Goal: Task Accomplishment & Management: Manage account settings

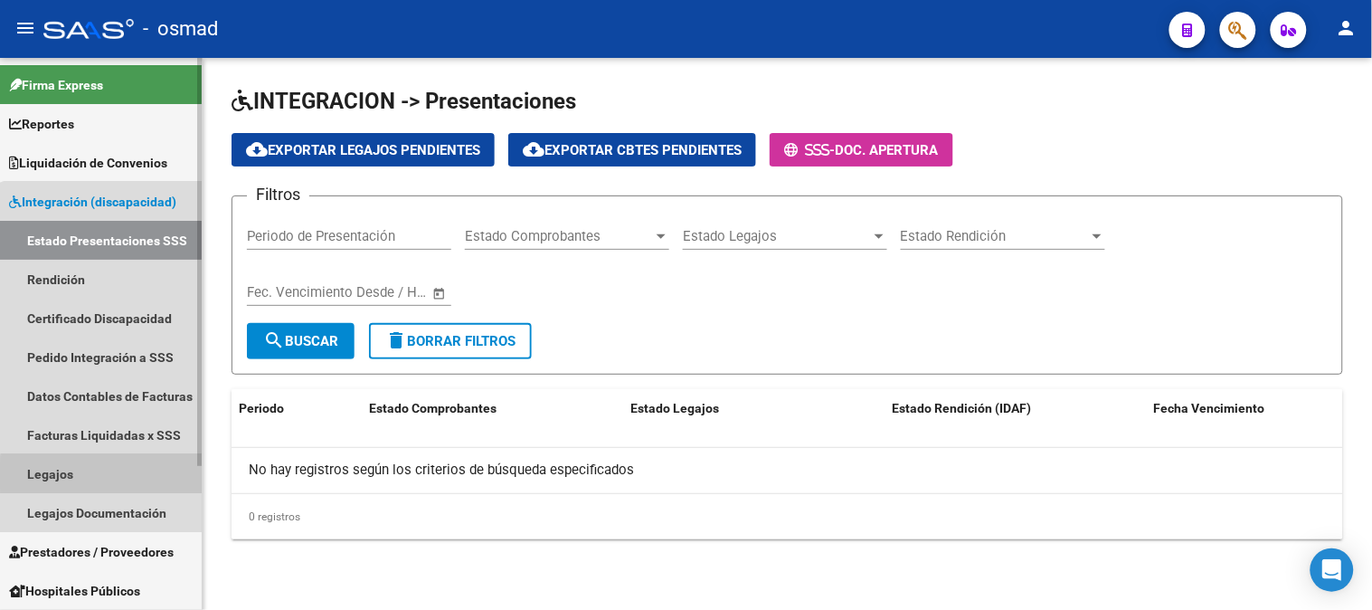
click at [118, 476] on link "Legajos" at bounding box center [101, 473] width 202 height 39
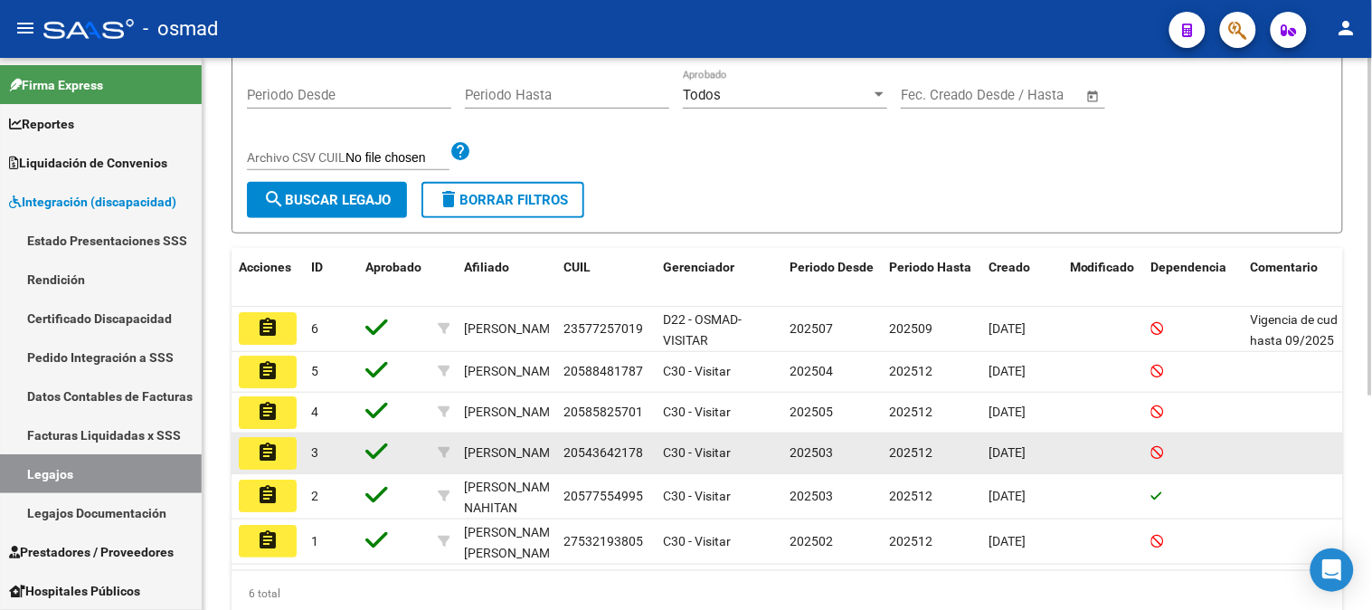
scroll to position [349, 0]
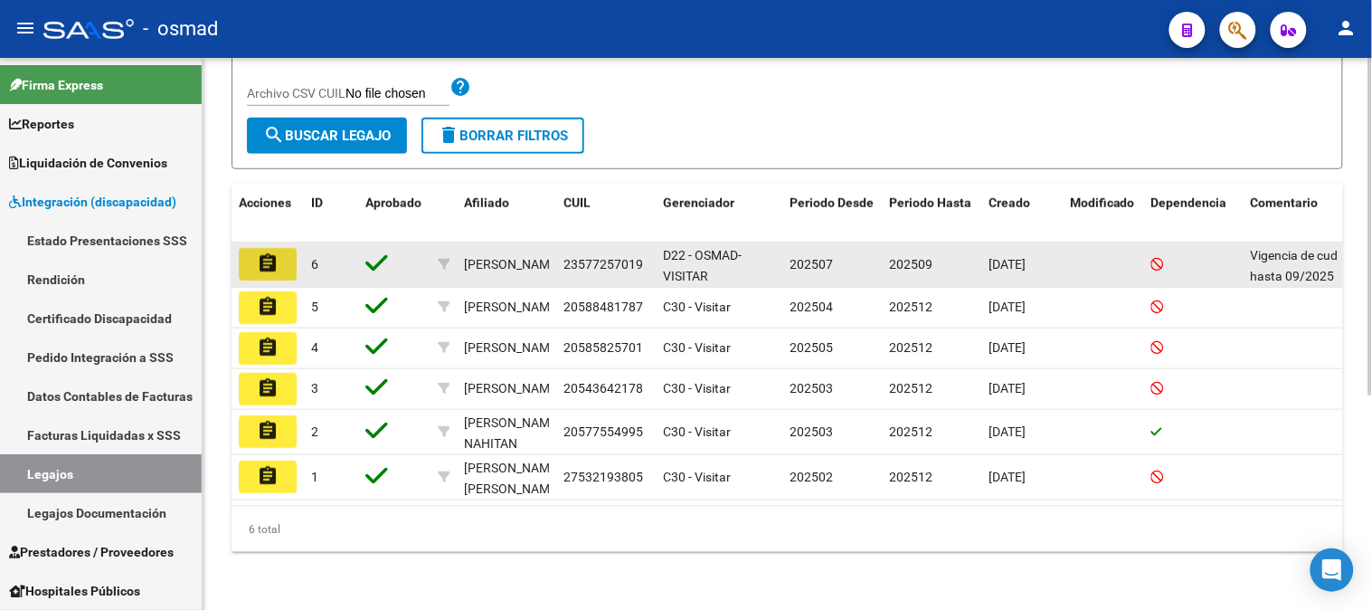
click at [260, 252] on mat-icon "assignment" at bounding box center [268, 263] width 22 height 22
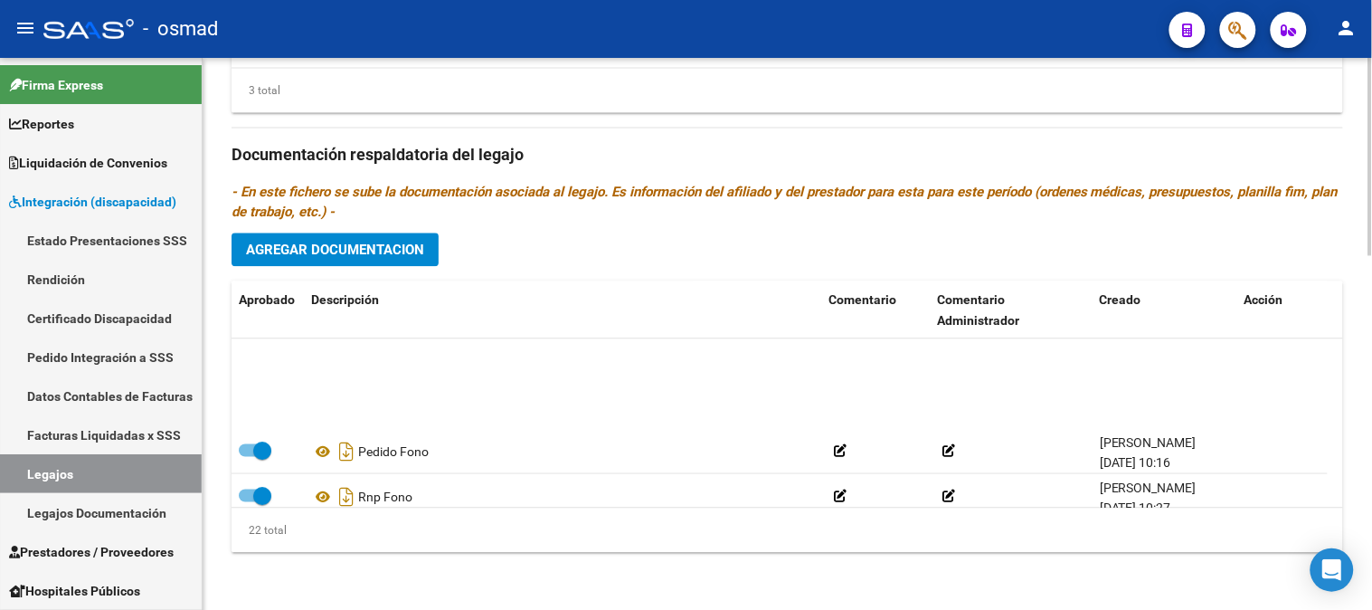
scroll to position [803, 0]
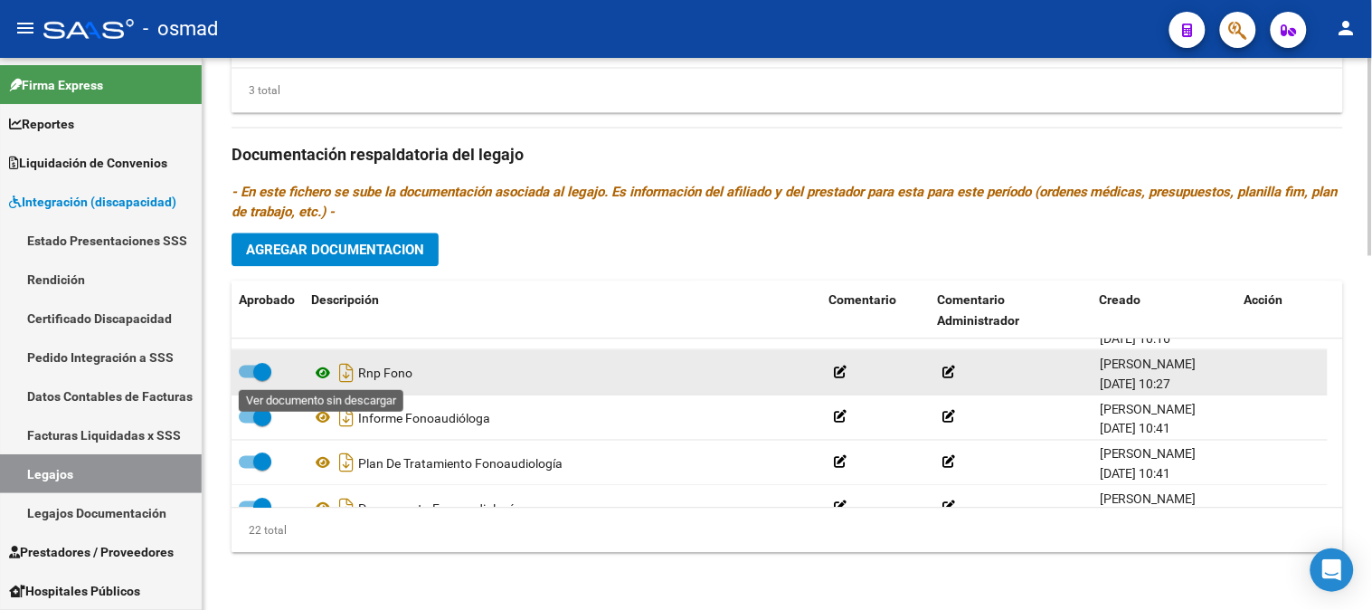
click at [330, 371] on icon at bounding box center [323, 372] width 24 height 22
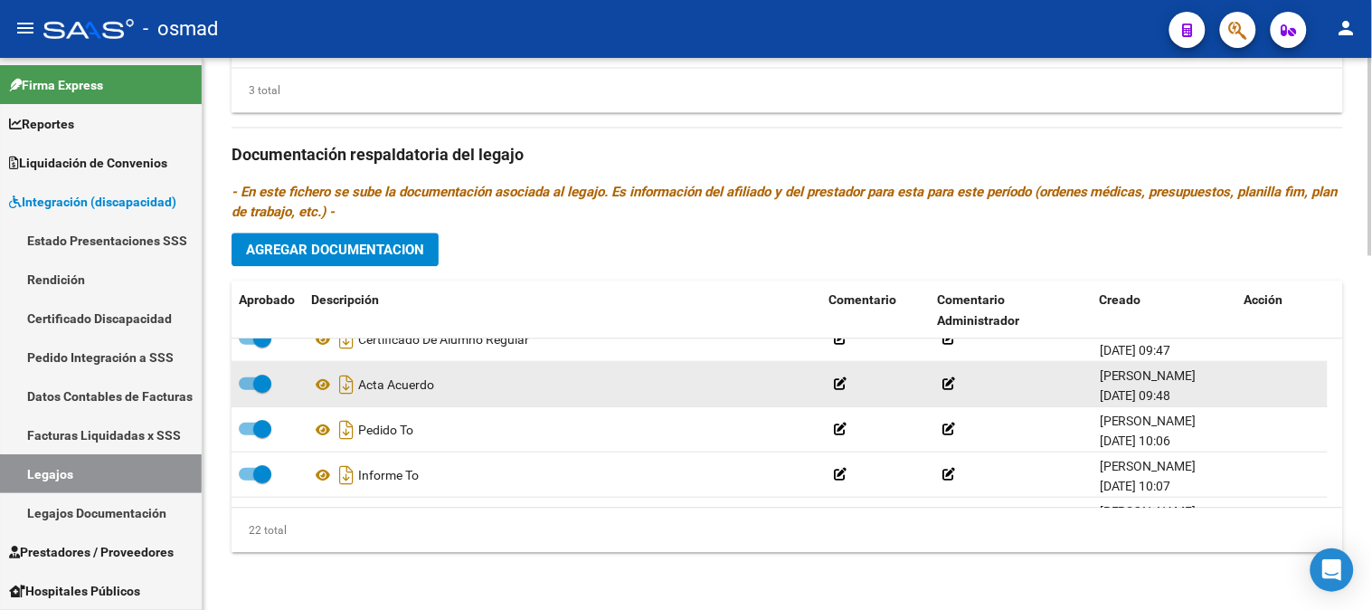
scroll to position [329, 0]
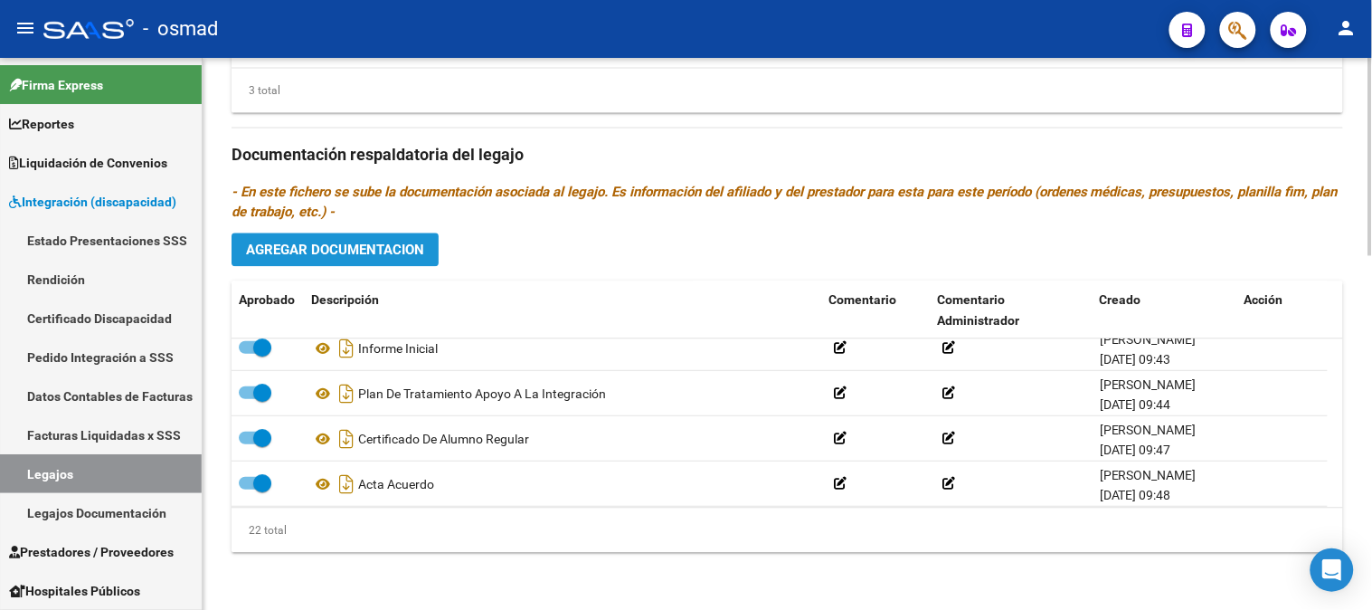
click at [428, 245] on button "Agregar Documentacion" at bounding box center [335, 248] width 207 height 33
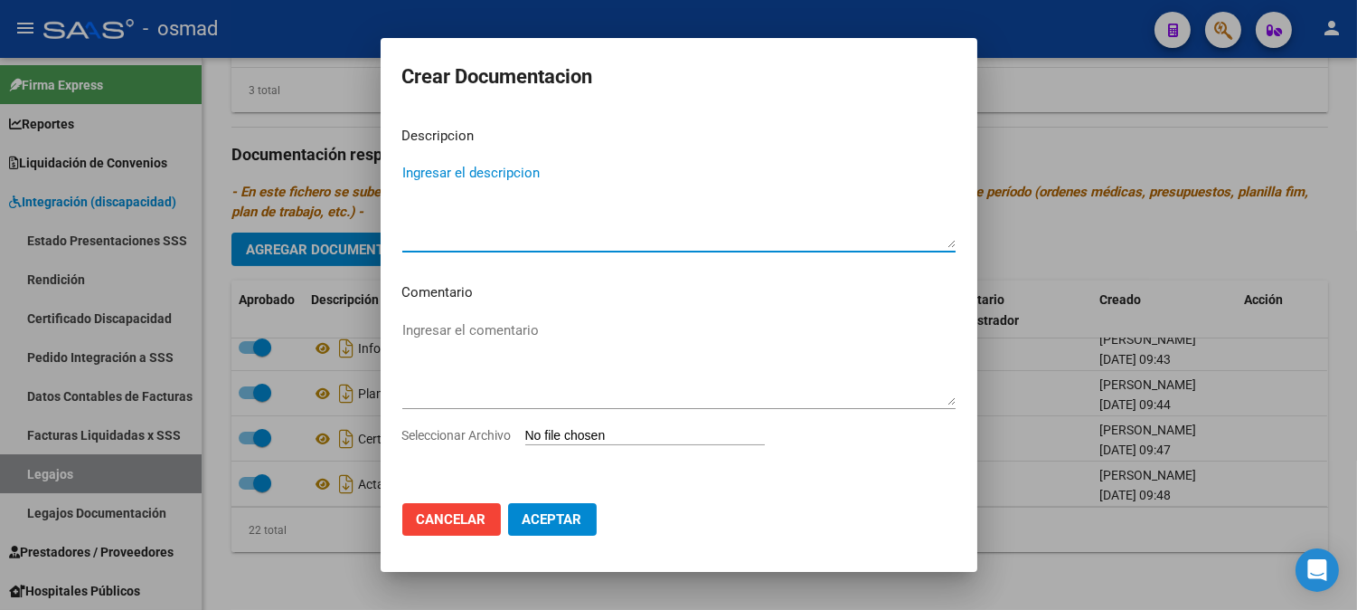
click at [432, 245] on textarea "Ingresar el descripcion" at bounding box center [678, 205] width 553 height 85
type textarea "Titulo fonoaudiologa"
click at [547, 426] on div "Seleccionar Archivo" at bounding box center [678, 442] width 553 height 34
click at [564, 422] on div "Ingresar el comentario" at bounding box center [678, 371] width 553 height 109
click at [565, 429] on input "Seleccionar Archivo" at bounding box center [645, 436] width 240 height 17
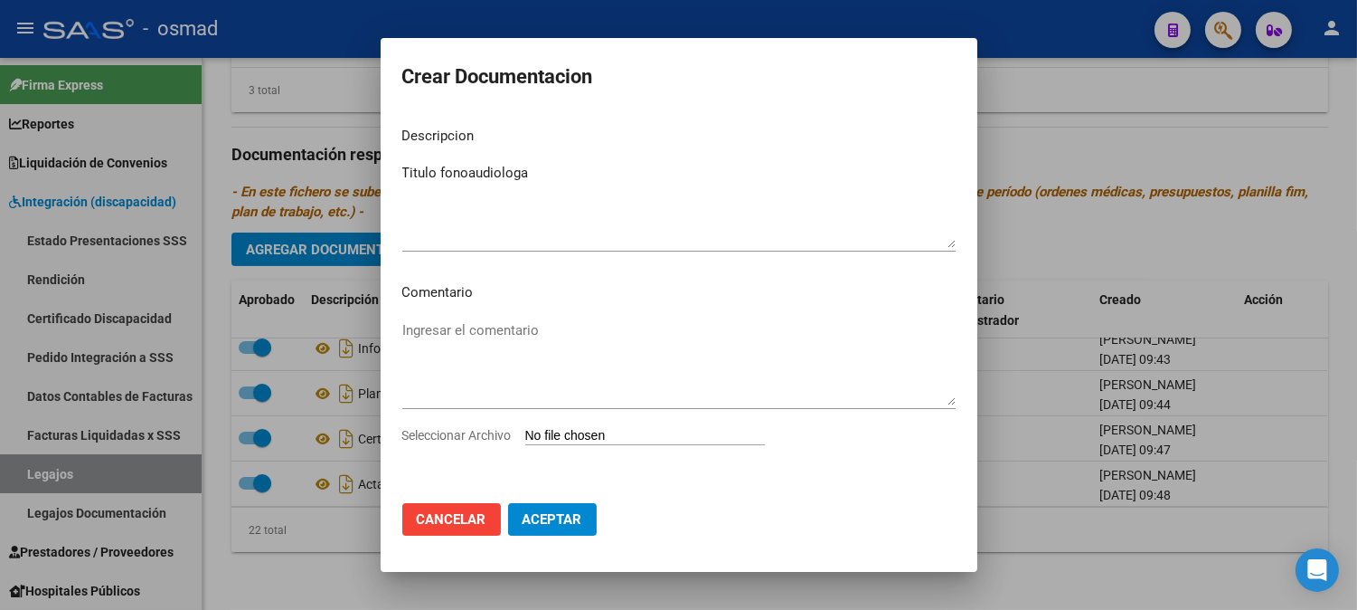
type input "C:\fakepath\Fonoaudiología titulo- [PERSON_NAME] (1).pdf"
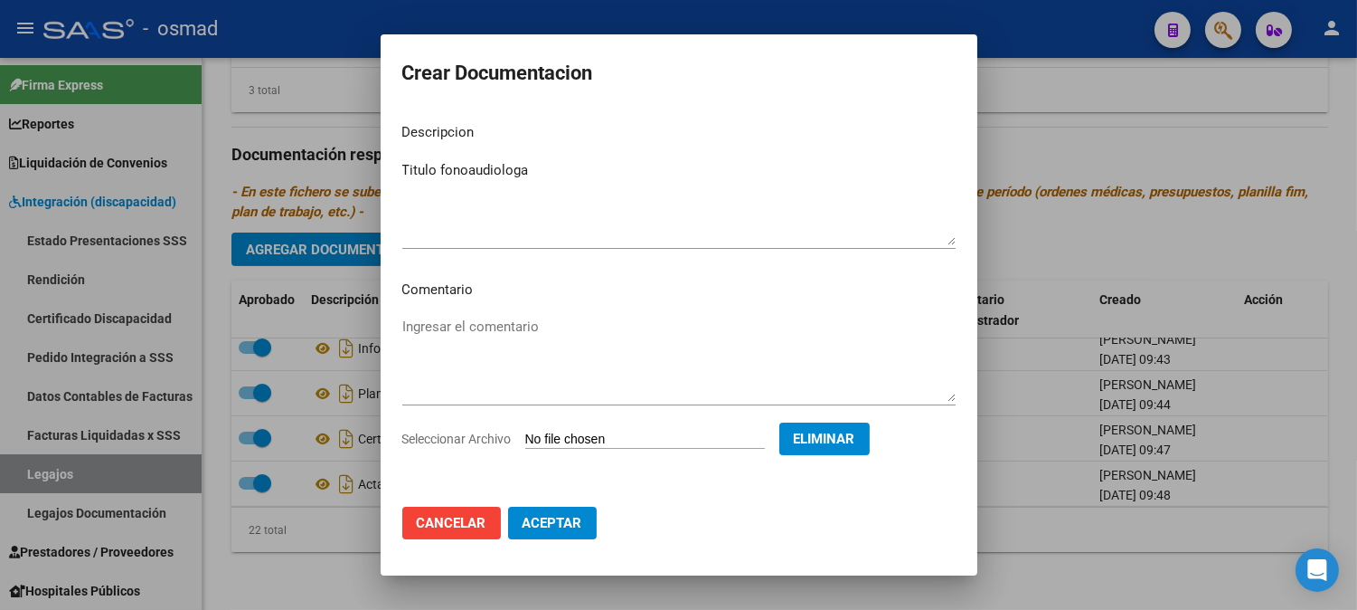
click at [582, 510] on button "Aceptar" at bounding box center [552, 522] width 89 height 33
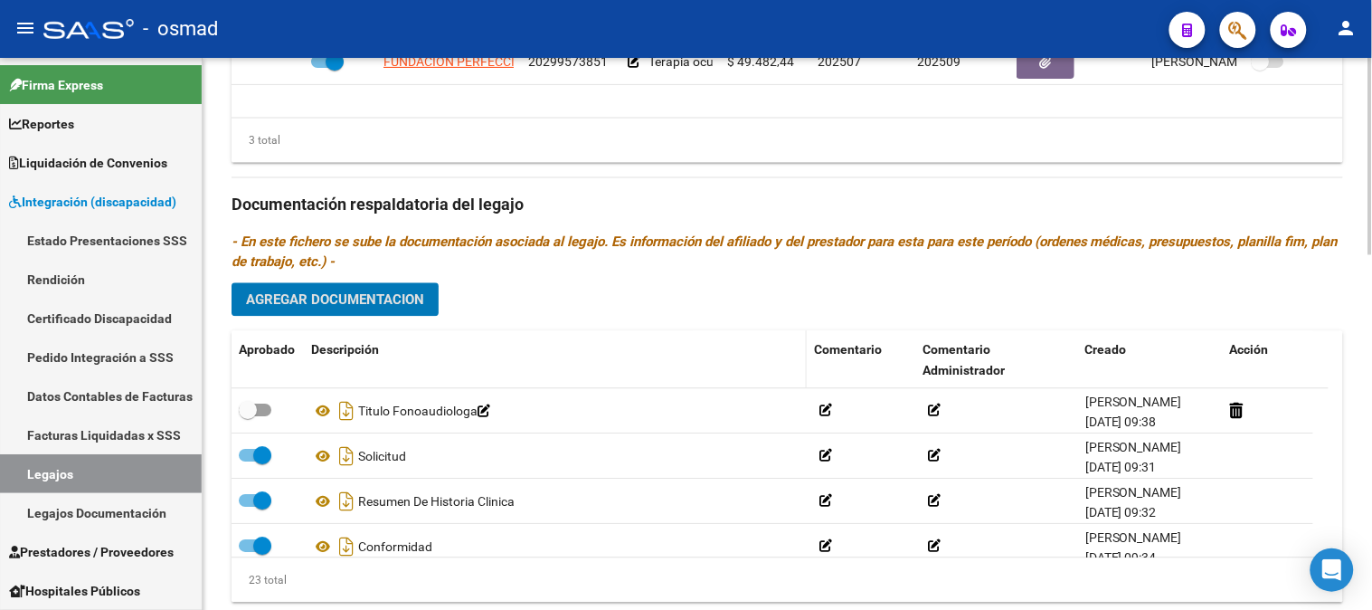
scroll to position [887, 0]
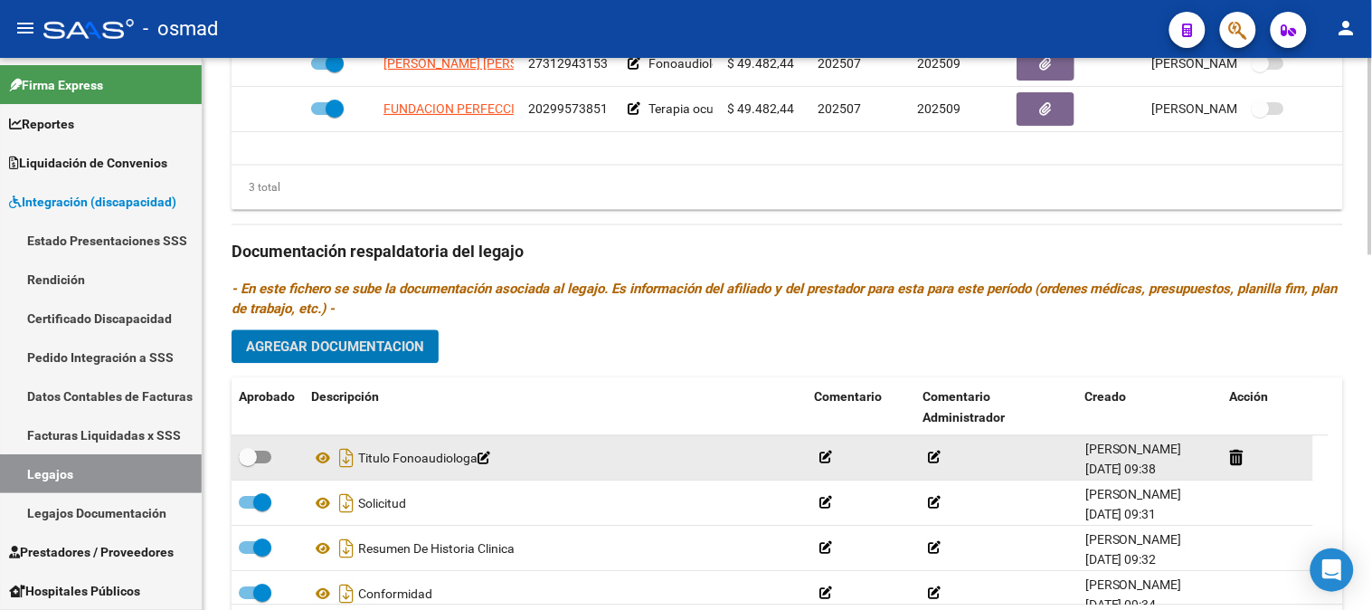
click at [266, 458] on span at bounding box center [255, 457] width 33 height 13
click at [248, 464] on input "checkbox" at bounding box center [247, 464] width 1 height 1
checkbox input "true"
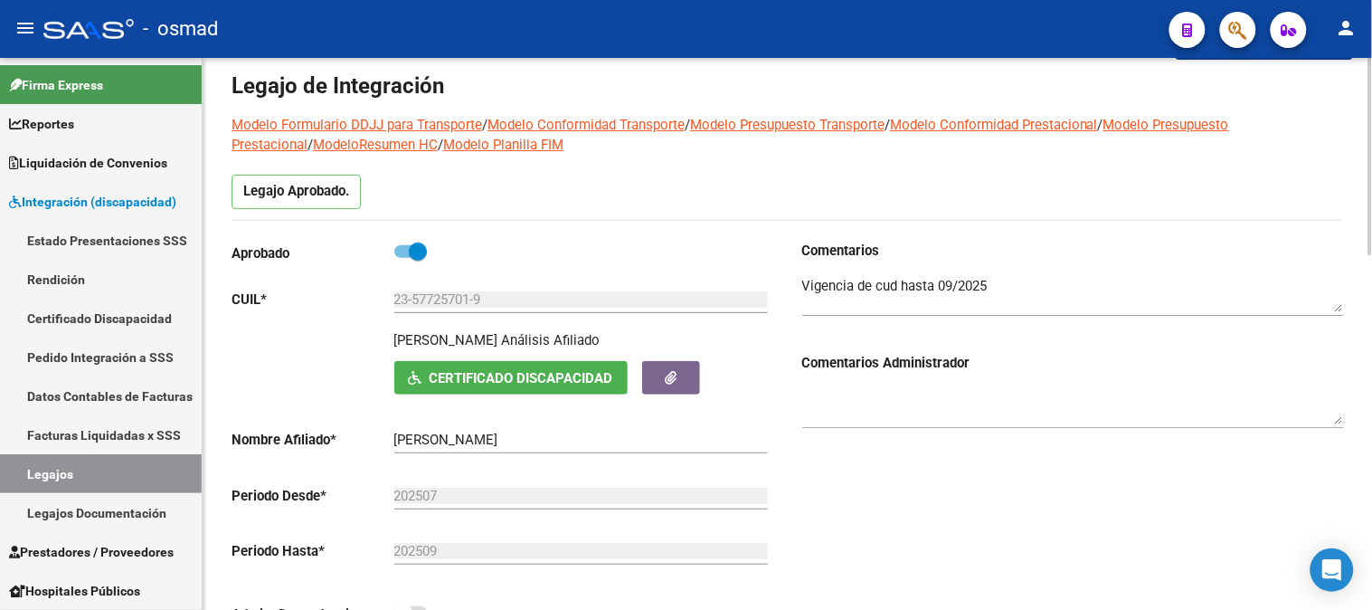
scroll to position [0, 0]
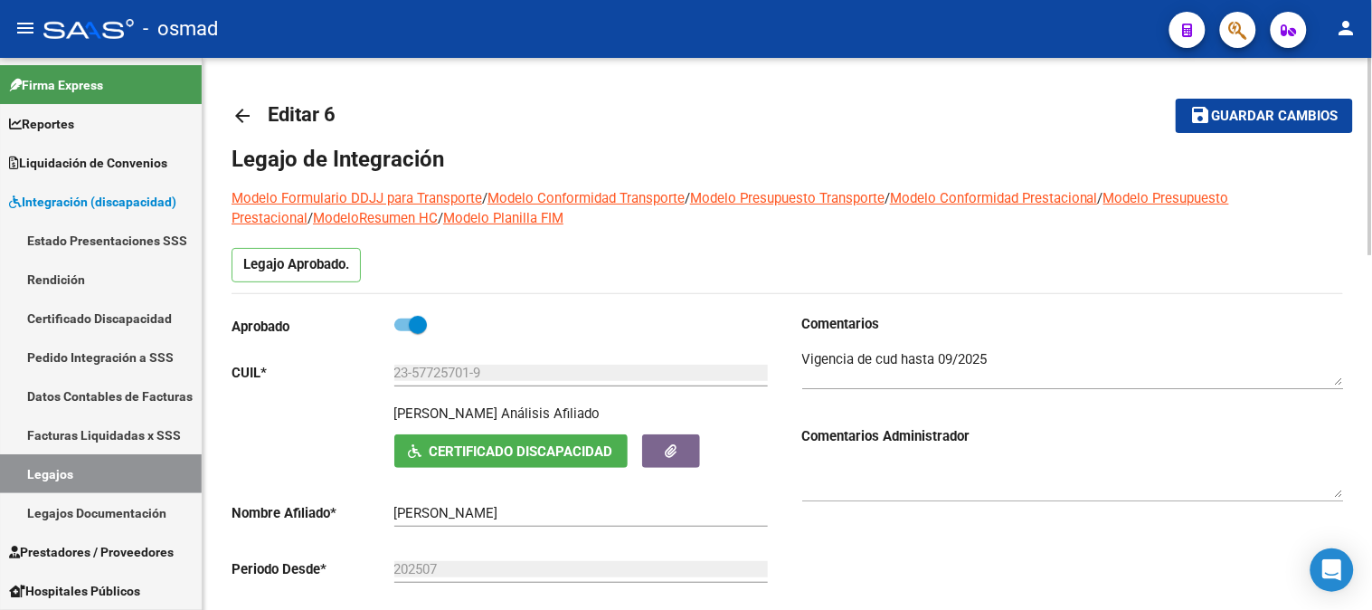
click at [1191, 118] on button "save Guardar cambios" at bounding box center [1264, 115] width 177 height 33
